Goal: Task Accomplishment & Management: Manage account settings

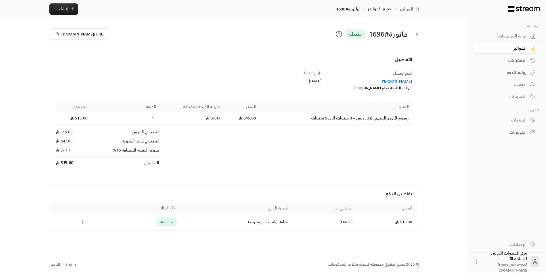
click at [527, 36] on link "لوحة المعلومات" at bounding box center [507, 36] width 66 height 11
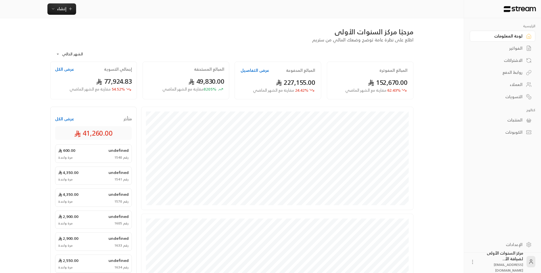
click at [514, 88] on link "العملاء" at bounding box center [503, 84] width 66 height 11
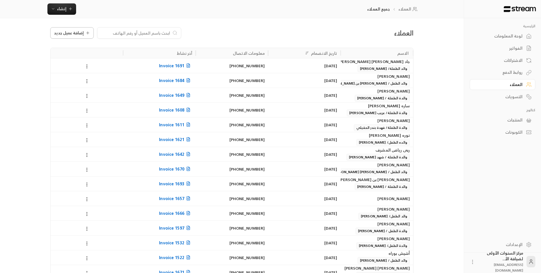
click at [67, 35] on span "إضافة عميل جديد" at bounding box center [69, 33] width 30 height 4
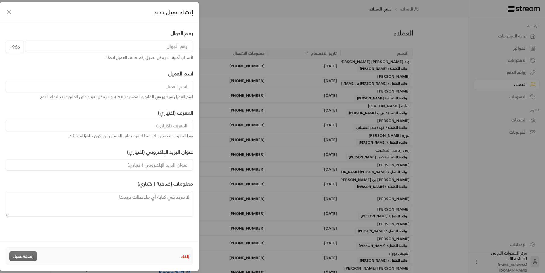
click at [163, 45] on input "tel" at bounding box center [109, 46] width 168 height 11
type input "505477538"
click at [177, 85] on input at bounding box center [99, 86] width 187 height 11
type input "نوف [PERSON_NAME]"
click at [171, 126] on input at bounding box center [99, 125] width 187 height 11
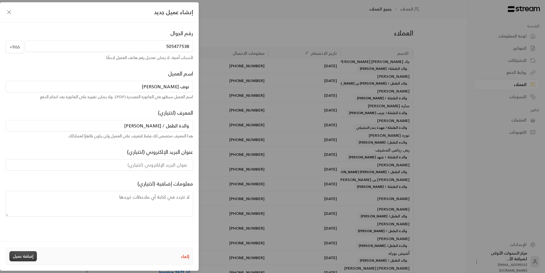
type input "والدة الطفل / [PERSON_NAME]"
click at [25, 254] on button "إضافة عميل" at bounding box center [23, 256] width 28 height 10
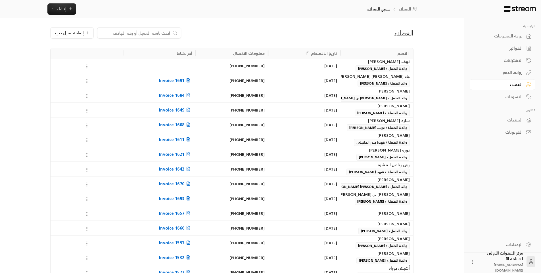
click at [508, 39] on div "لوحة المعلومات" at bounding box center [500, 36] width 46 height 6
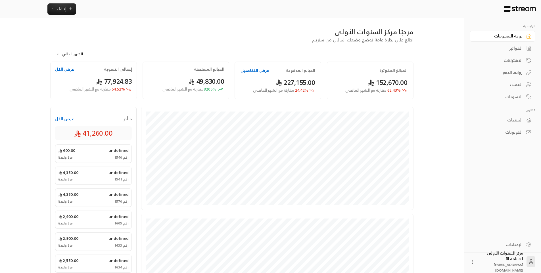
click at [512, 48] on div "الفواتير" at bounding box center [500, 48] width 46 height 6
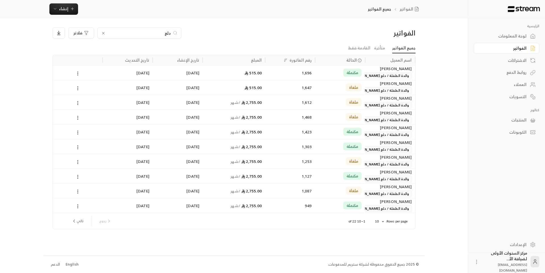
click at [103, 33] on icon at bounding box center [103, 33] width 2 height 2
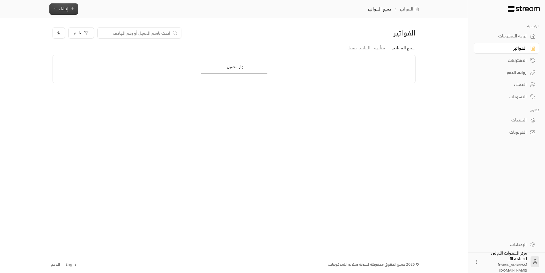
click at [64, 9] on span "إنشاء" at bounding box center [63, 8] width 9 height 7
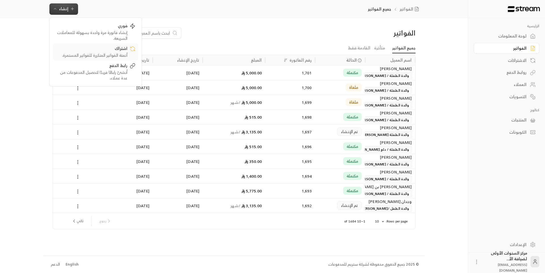
click at [117, 53] on div "أتمتة الفواتير المتكررة للفواتير المستمرة." at bounding box center [92, 56] width 72 height 6
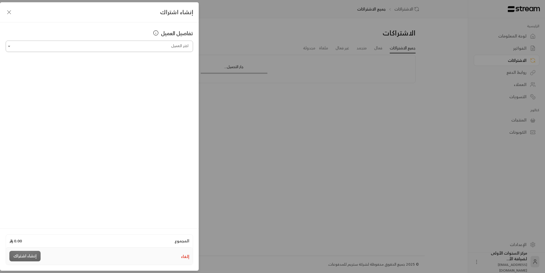
click at [168, 43] on input "اختر العميل" at bounding box center [99, 46] width 187 height 10
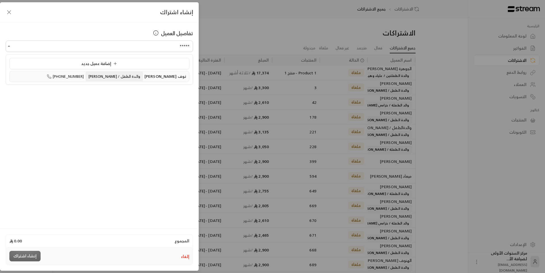
click at [143, 80] on span "والدة الطفل / [PERSON_NAME]" at bounding box center [114, 76] width 57 height 9
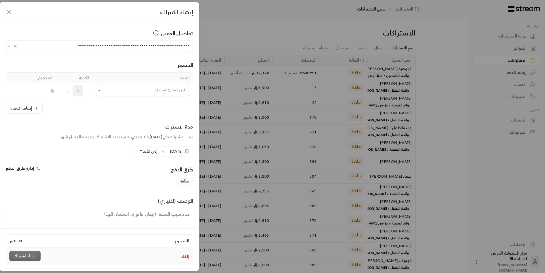
type input "**********"
click at [179, 93] on input "اختر العميل" at bounding box center [142, 91] width 93 height 10
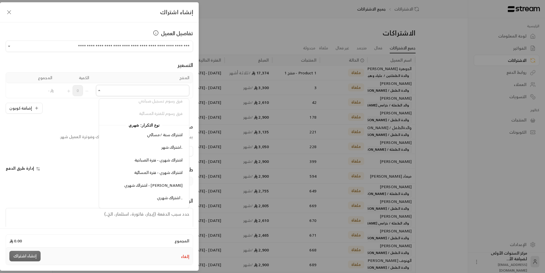
scroll to position [606, 0]
click at [157, 161] on span "اشتراك شهري - فترة الصباحية" at bounding box center [159, 162] width 48 height 7
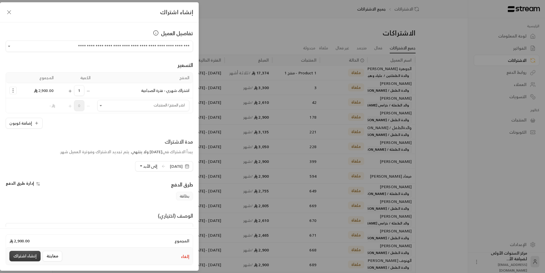
click at [28, 255] on button "إنشاء اشتراك" at bounding box center [24, 256] width 31 height 11
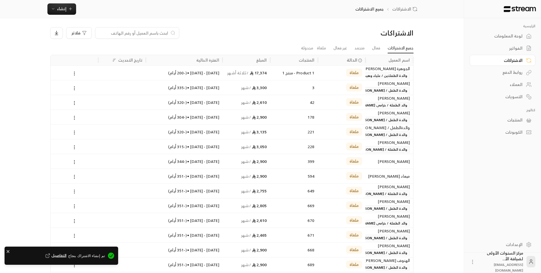
click at [501, 37] on div "لوحة المعلومات" at bounding box center [500, 36] width 46 height 6
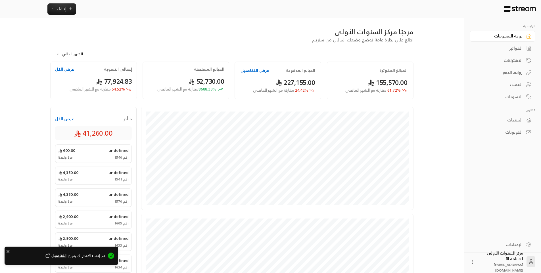
click at [506, 49] on div "الفواتير" at bounding box center [500, 48] width 46 height 6
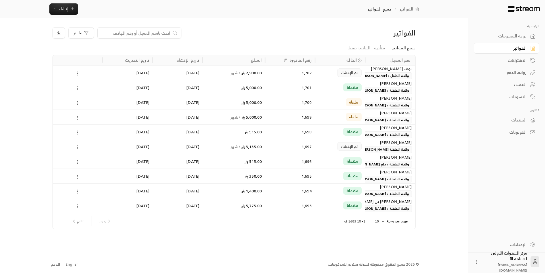
click at [318, 73] on div "تم الإنشاء" at bounding box center [340, 72] width 50 height 15
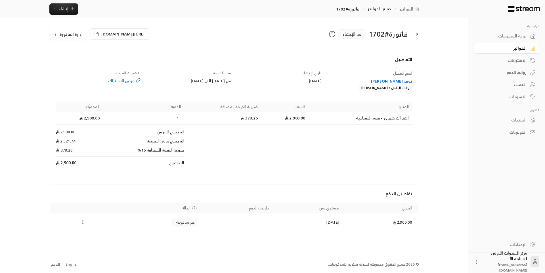
click at [83, 222] on circle "Payments" at bounding box center [83, 222] width 1 height 1
click at [97, 239] on li "تغيير الحالة الى مدفوعة" at bounding box center [104, 237] width 44 height 10
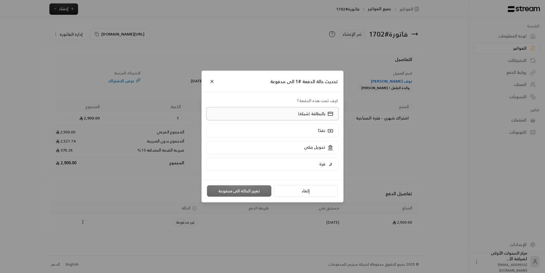
click at [316, 112] on p "بالبطاقة (شبكة)" at bounding box center [311, 114] width 27 height 6
click at [241, 190] on button "تغيير الحالة الى مدفوعة" at bounding box center [239, 190] width 64 height 11
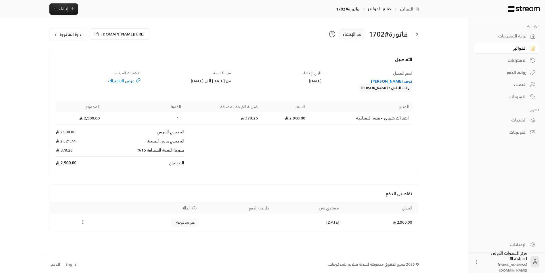
click at [526, 36] on div "لوحة المعلومات" at bounding box center [504, 36] width 46 height 6
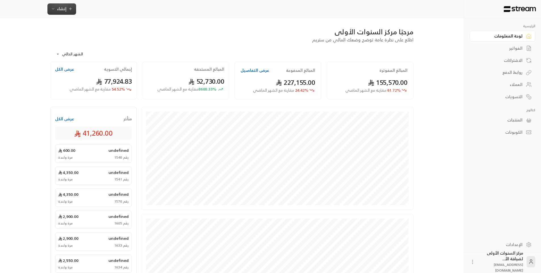
click at [62, 11] on span "إنشاء" at bounding box center [61, 8] width 9 height 7
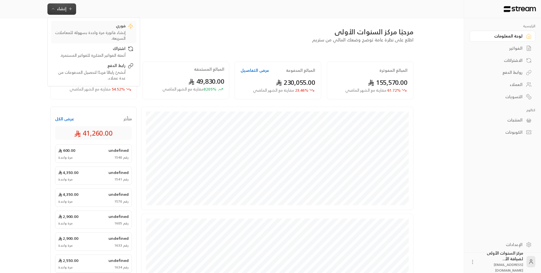
click at [117, 35] on div "إنشاء فاتورة مرة واحدة بسهولة للمعاملات السريعة." at bounding box center [90, 35] width 72 height 11
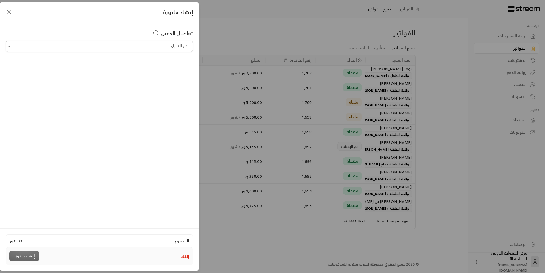
click at [144, 46] on input "اختر العميل" at bounding box center [99, 46] width 187 height 10
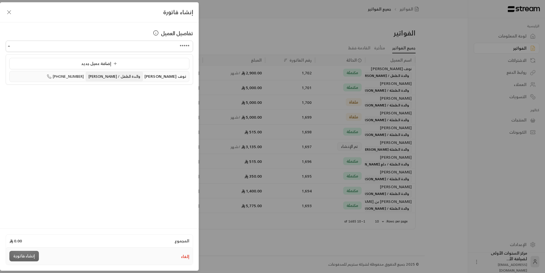
click at [135, 74] on span "والدة الطفل / [PERSON_NAME]" at bounding box center [114, 76] width 57 height 9
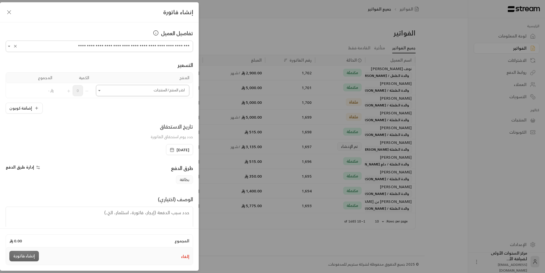
type input "**********"
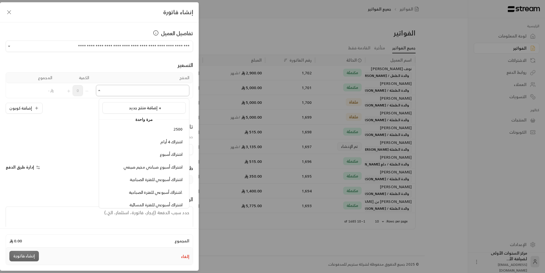
click at [156, 94] on input "اختر العميل" at bounding box center [142, 91] width 93 height 10
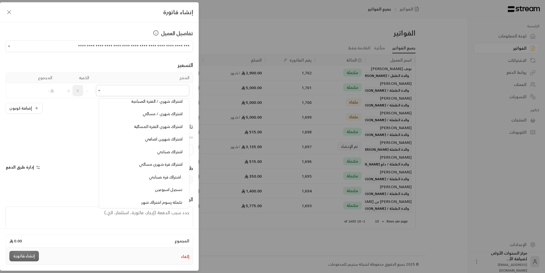
scroll to position [454, 0]
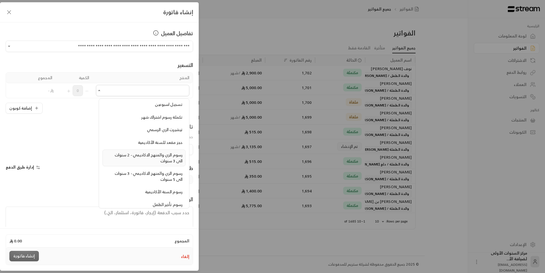
click at [157, 158] on div "رسوم الزي والمنهج الاكاديمي - 2 سنوات الى 3 سنوات" at bounding box center [144, 158] width 77 height 12
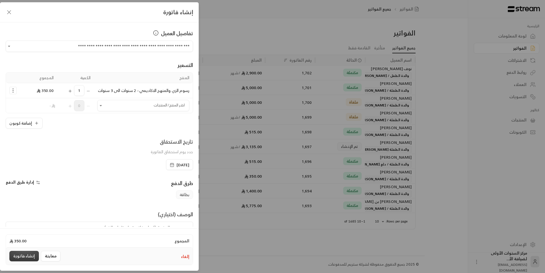
click at [26, 255] on button "إنشاء فاتورة" at bounding box center [24, 256] width 30 height 11
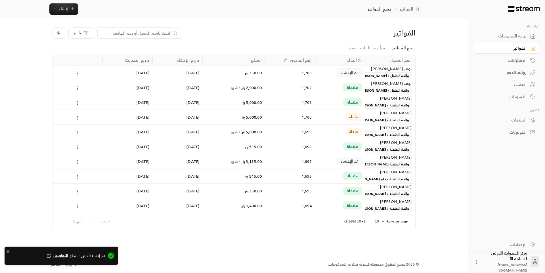
click at [348, 72] on span "تم الإنشاء" at bounding box center [349, 73] width 17 height 6
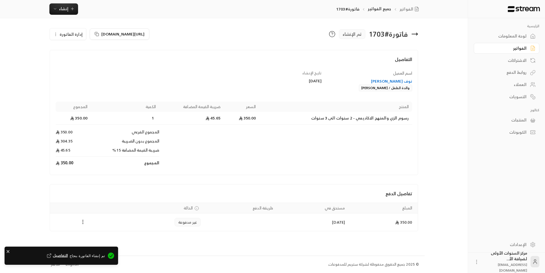
click at [81, 223] on icon "Payments" at bounding box center [83, 222] width 6 height 6
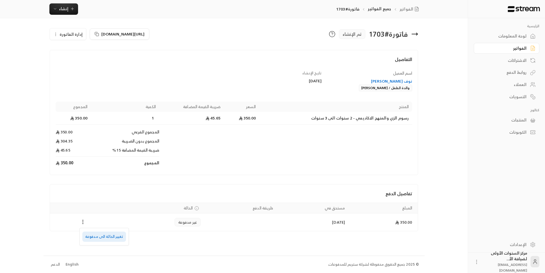
click at [101, 237] on li "تغيير الحالة الى مدفوعة" at bounding box center [104, 237] width 44 height 10
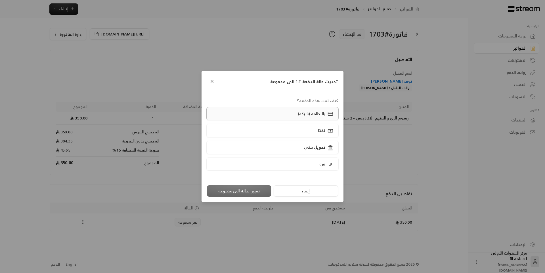
click at [301, 114] on p "بالبطاقة (شبكة)" at bounding box center [311, 114] width 27 height 6
click at [236, 192] on button "تغيير الحالة الى مدفوعة" at bounding box center [239, 190] width 64 height 11
